Goal: Download file/media

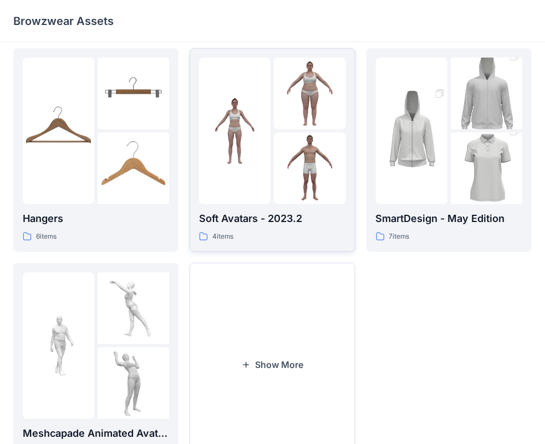
scroll to position [275, 0]
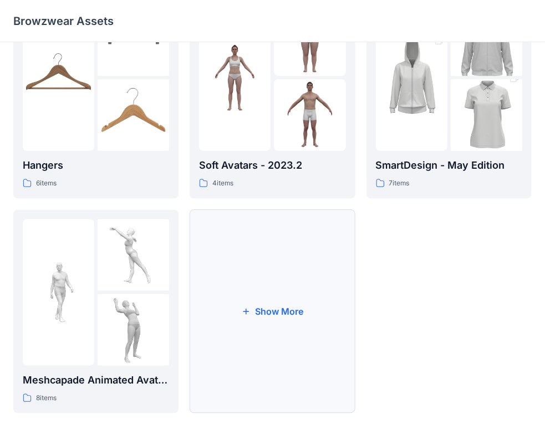
click at [256, 299] on button "Show More" at bounding box center [272, 312] width 165 height 204
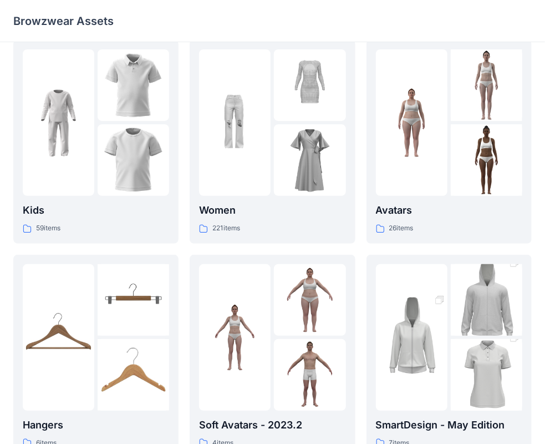
scroll to position [0, 0]
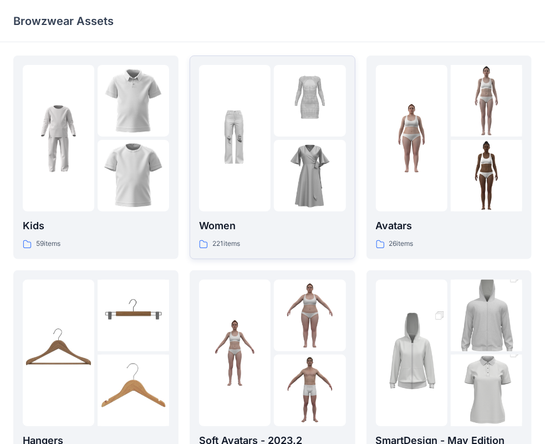
click at [246, 152] on img at bounding box center [235, 139] width 72 height 72
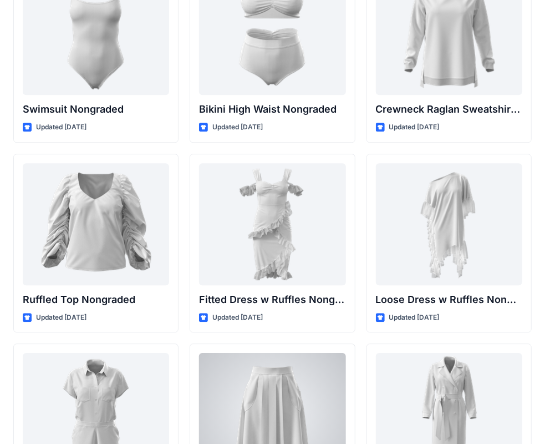
scroll to position [10920, 0]
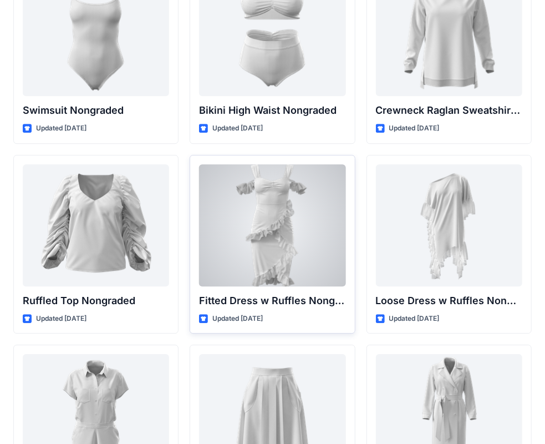
click at [295, 183] on div at bounding box center [272, 225] width 146 height 122
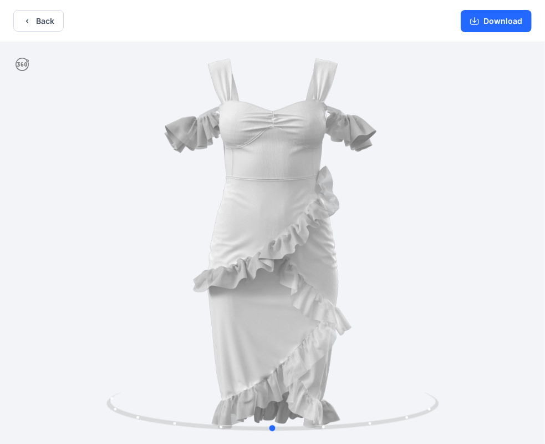
drag, startPoint x: 413, startPoint y: 318, endPoint x: 442, endPoint y: 298, distance: 35.1
click at [416, 317] on div at bounding box center [272, 244] width 545 height 404
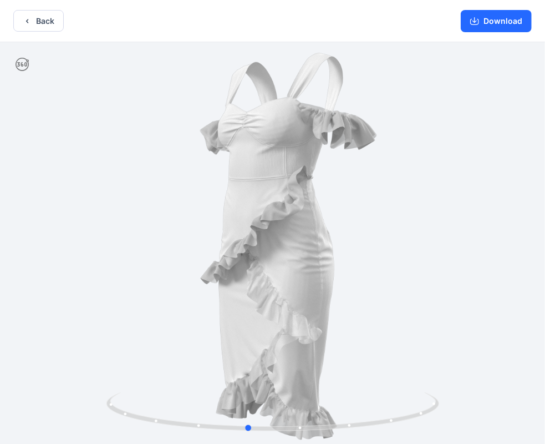
drag, startPoint x: 443, startPoint y: 303, endPoint x: 381, endPoint y: 388, distance: 105.3
click at [383, 384] on div at bounding box center [272, 244] width 545 height 404
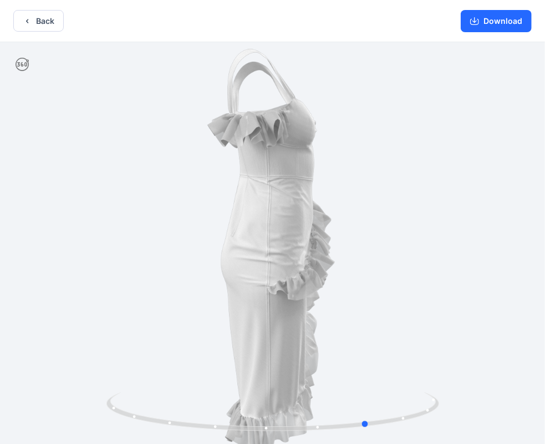
drag, startPoint x: 381, startPoint y: 388, endPoint x: 190, endPoint y: 363, distance: 193.0
click at [191, 365] on div at bounding box center [272, 244] width 545 height 404
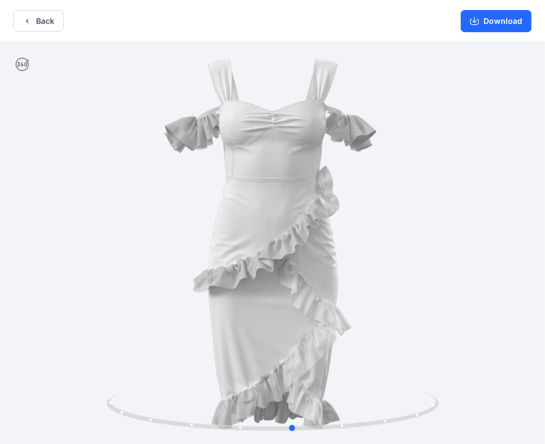
drag, startPoint x: 510, startPoint y: 259, endPoint x: 446, endPoint y: 258, distance: 64.3
click at [446, 258] on div at bounding box center [272, 244] width 545 height 404
click at [496, 21] on button "Download" at bounding box center [496, 21] width 71 height 22
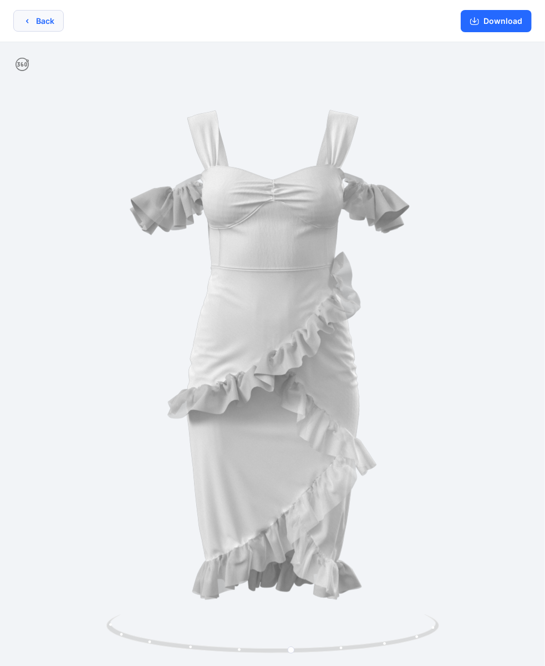
click at [52, 24] on button "Back" at bounding box center [38, 21] width 50 height 22
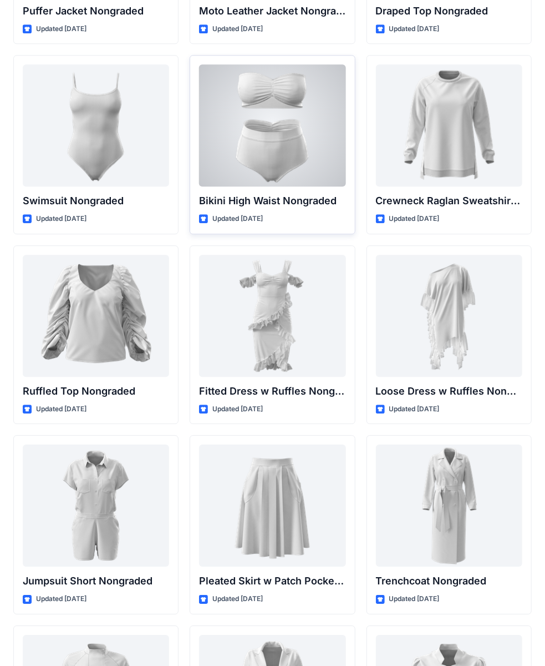
scroll to position [10846, 0]
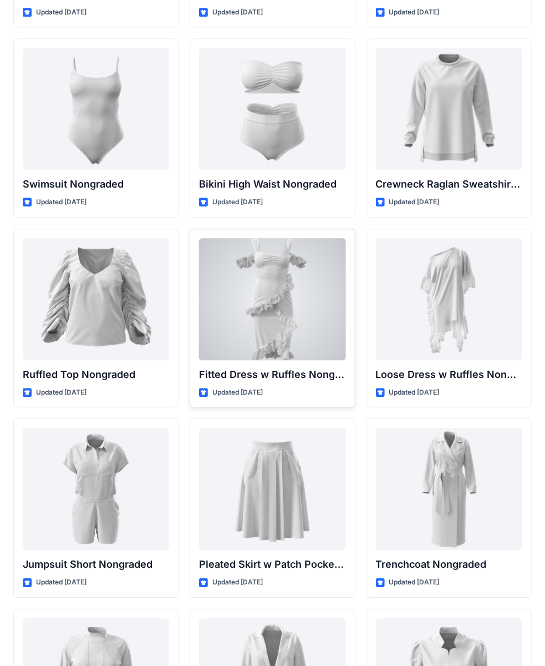
click at [263, 245] on div at bounding box center [272, 299] width 146 height 122
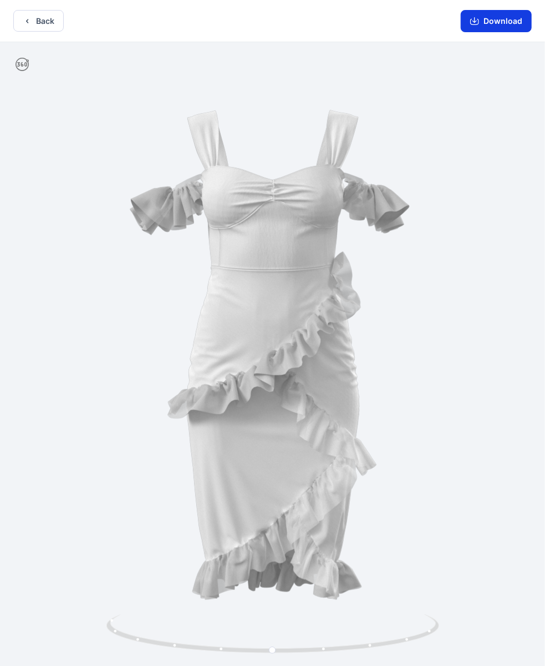
click at [494, 28] on button "Download" at bounding box center [496, 21] width 71 height 22
